Goal: Task Accomplishment & Management: Manage account settings

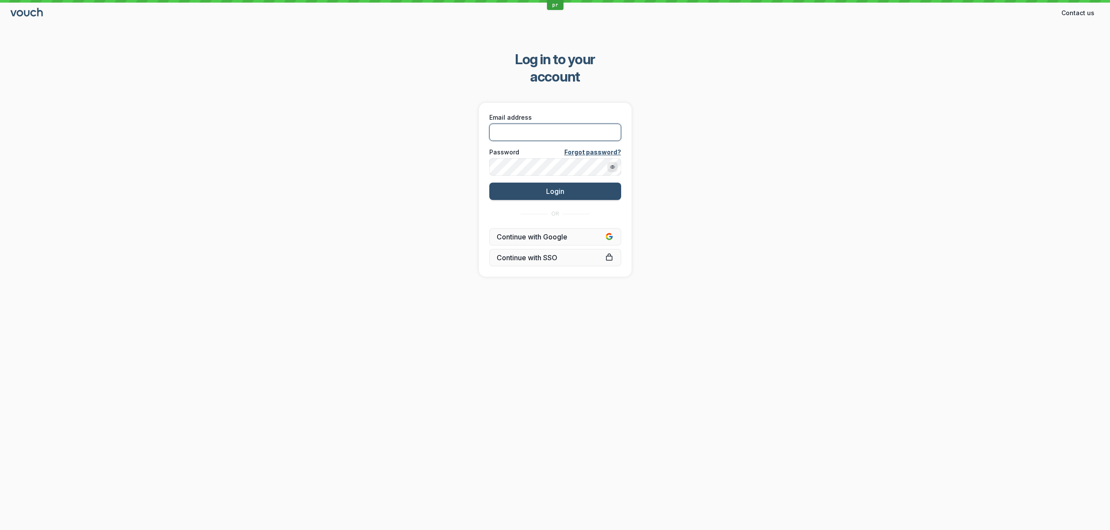
click at [589, 124] on input "Email address" at bounding box center [555, 132] width 132 height 17
paste input "[PERSON_NAME][EMAIL_ADDRESS][DOMAIN_NAME]"
type input "[PERSON_NAME][EMAIL_ADDRESS][DOMAIN_NAME]"
click at [418, 156] on div "Log in to your account Email address [PERSON_NAME][EMAIL_ADDRESS][DOMAIN_NAME] …" at bounding box center [555, 164] width 1110 height 254
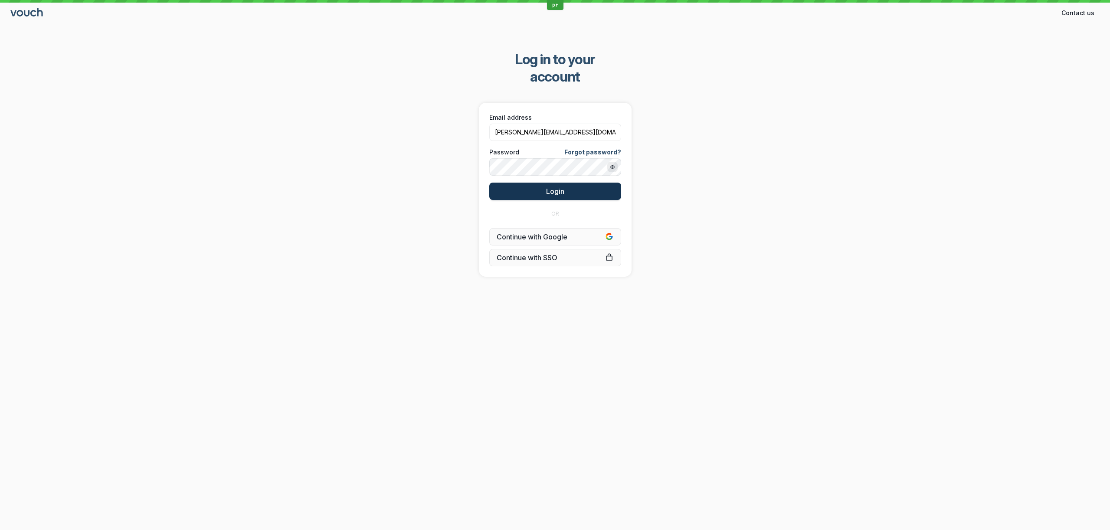
click at [526, 183] on button "Login" at bounding box center [555, 191] width 132 height 17
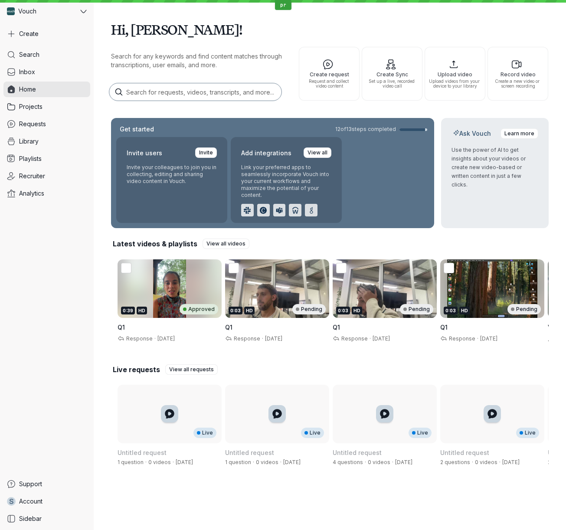
click at [347, 114] on div "Hi, [PERSON_NAME]! Search for any keywords and find content matches through tra…" at bounding box center [330, 244] width 438 height 488
click at [157, 310] on div "0:39 HD Approved" at bounding box center [169, 309] width 97 height 10
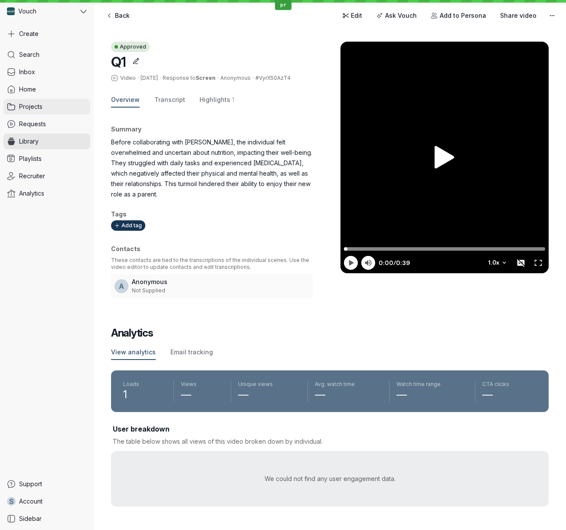
click at [49, 105] on link "Projects" at bounding box center [46, 107] width 87 height 16
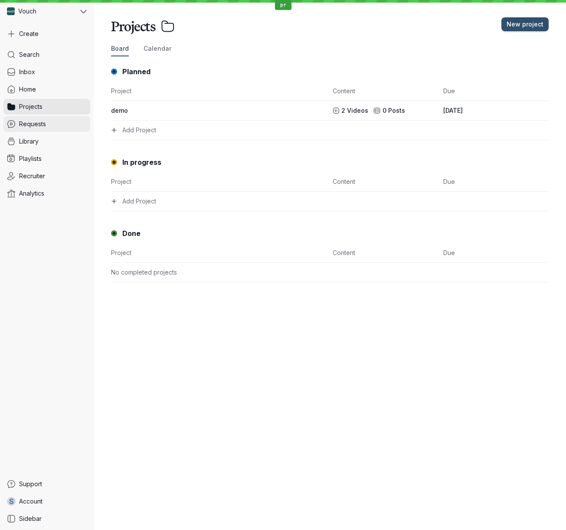
click at [45, 122] on span "Requests" at bounding box center [32, 124] width 27 height 9
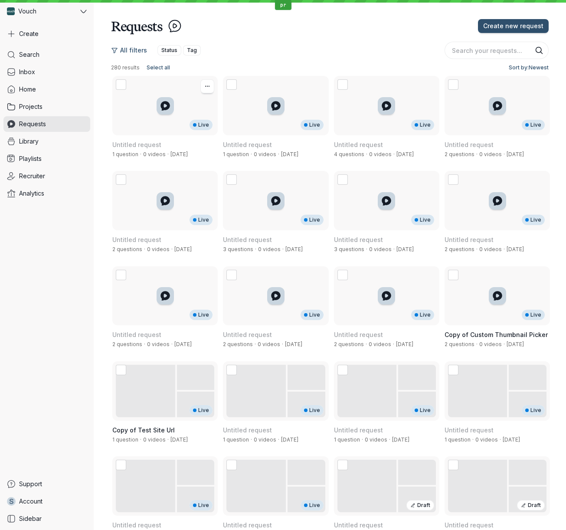
click at [169, 102] on div "Live" at bounding box center [164, 105] width 105 height 59
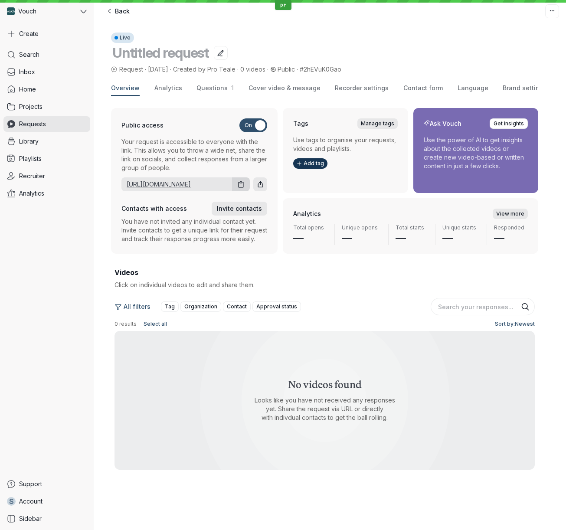
click at [162, 189] on link "[URL][DOMAIN_NAME]" at bounding box center [174, 184] width 107 height 9
click at [370, 308] on div "All filters Tag Organization Contact Approval status" at bounding box center [270, 307] width 311 height 14
